Goal: Transaction & Acquisition: Book appointment/travel/reservation

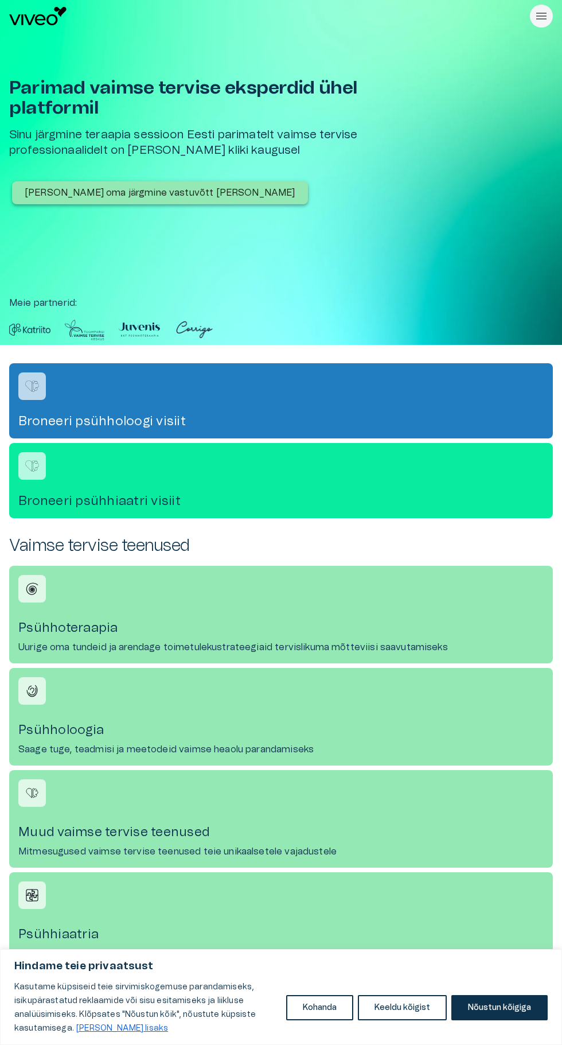
click at [51, 415] on h4 "Broneeri psühholoogi visiit" at bounding box center [281, 421] width 526 height 15
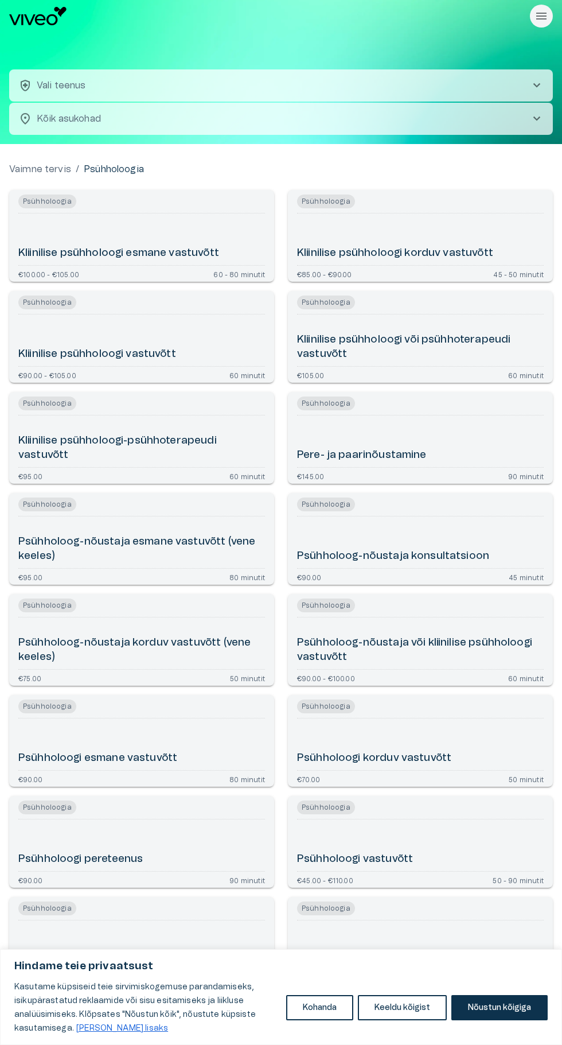
click at [433, 433] on div "Pere- ja paarinõustamine" at bounding box center [420, 441] width 247 height 42
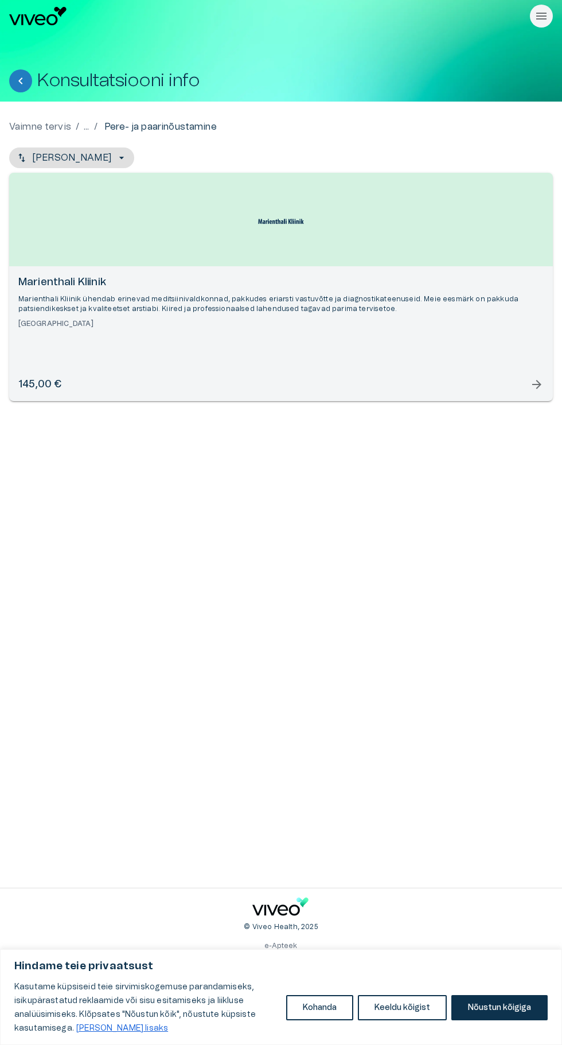
click at [529, 401] on div "Marienthali Kliinik Marienthali Kliinik ühendab erinevad meditsiinivaldkonnad, …" at bounding box center [281, 333] width 544 height 135
